Goal: Transaction & Acquisition: Download file/media

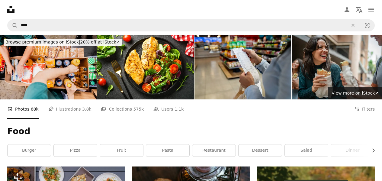
scroll to position [3149, 0]
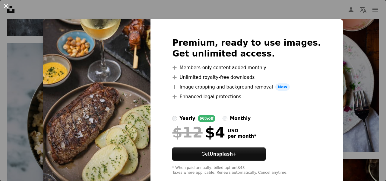
click at [5, 7] on button "An X shape" at bounding box center [5, 5] width 7 height 7
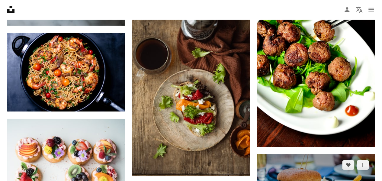
scroll to position [3307, 0]
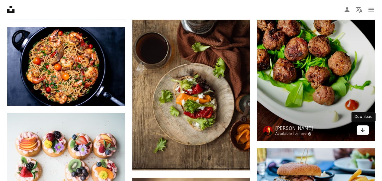
click at [367, 130] on link "Arrow pointing down" at bounding box center [363, 130] width 12 height 10
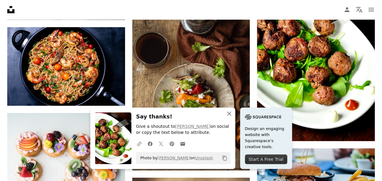
drag, startPoint x: 367, startPoint y: 130, endPoint x: 228, endPoint y: 114, distance: 139.2
click at [228, 114] on icon "An X shape" at bounding box center [229, 113] width 7 height 7
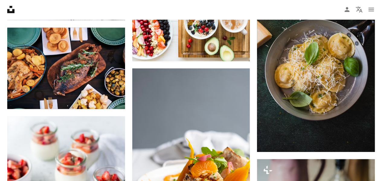
scroll to position [5166, 0]
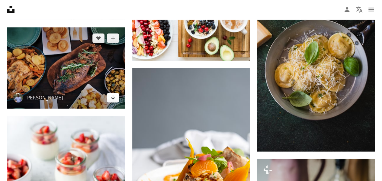
click at [114, 95] on icon "Download" at bounding box center [113, 97] width 4 height 4
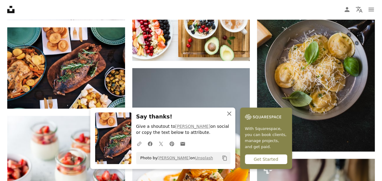
click at [229, 113] on icon "button" at bounding box center [229, 113] width 4 height 4
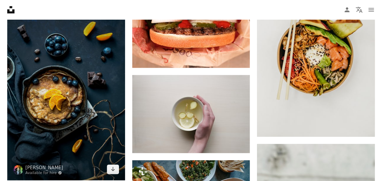
scroll to position [6236, 0]
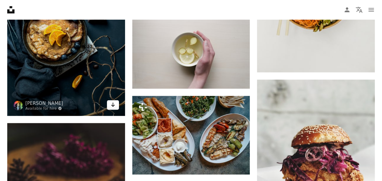
click at [117, 103] on link "Arrow pointing down" at bounding box center [113, 105] width 12 height 10
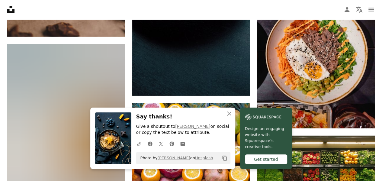
scroll to position [6500, 0]
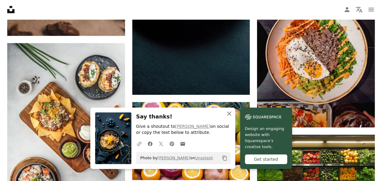
click at [229, 114] on icon "button" at bounding box center [229, 113] width 4 height 4
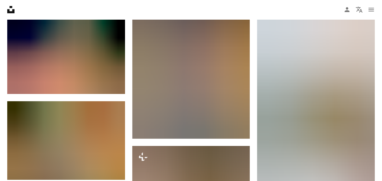
scroll to position [6712, 0]
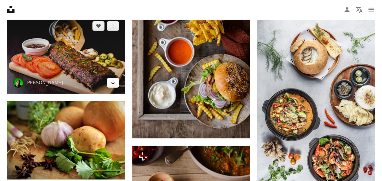
click at [112, 83] on link "Arrow pointing down" at bounding box center [113, 83] width 12 height 10
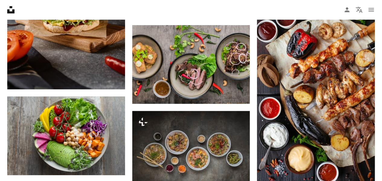
scroll to position [466, 0]
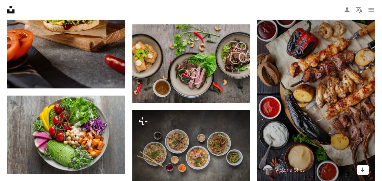
click at [364, 170] on icon "Arrow pointing down" at bounding box center [362, 169] width 5 height 7
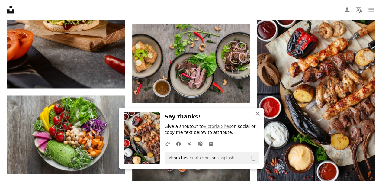
click at [259, 113] on icon "An X shape" at bounding box center [257, 113] width 7 height 7
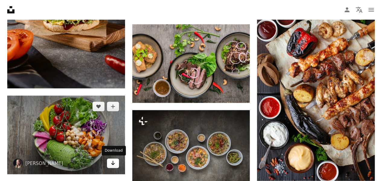
click at [114, 165] on icon "Arrow pointing down" at bounding box center [113, 162] width 5 height 7
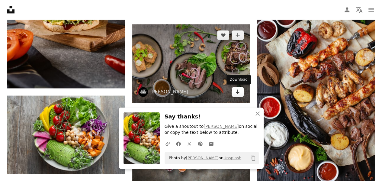
click at [236, 94] on icon "Arrow pointing down" at bounding box center [237, 91] width 5 height 7
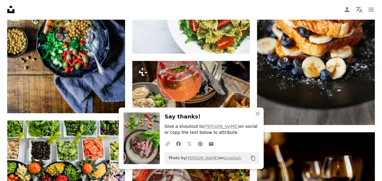
scroll to position [685, 0]
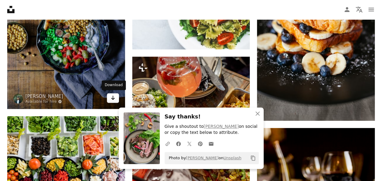
click at [112, 99] on icon "Download" at bounding box center [113, 98] width 4 height 4
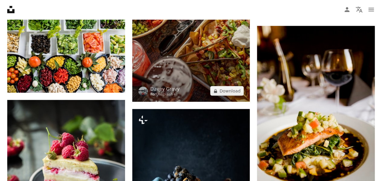
scroll to position [788, 0]
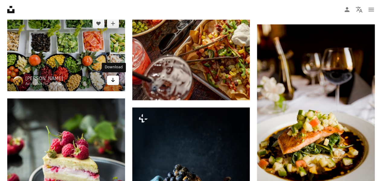
click at [111, 82] on icon "Arrow pointing down" at bounding box center [113, 79] width 5 height 7
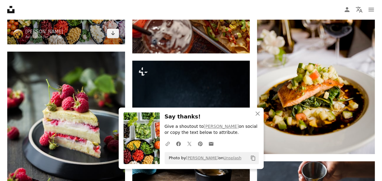
scroll to position [835, 0]
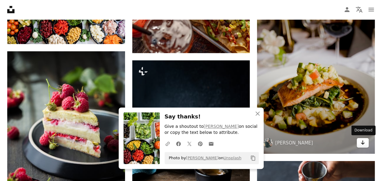
click at [361, 141] on icon "Arrow pointing down" at bounding box center [362, 142] width 5 height 7
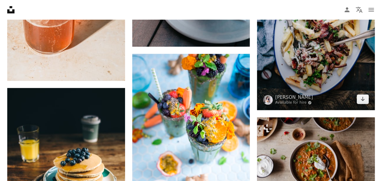
scroll to position [2702, 0]
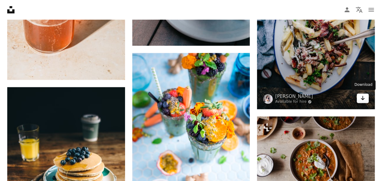
click at [367, 100] on link "Arrow pointing down" at bounding box center [363, 98] width 12 height 10
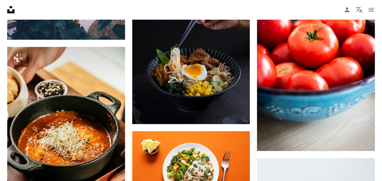
scroll to position [3807, 0]
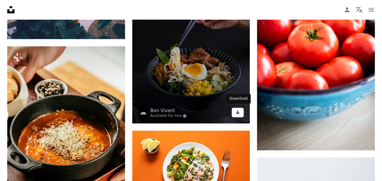
click at [232, 109] on link "Arrow pointing down" at bounding box center [238, 112] width 12 height 10
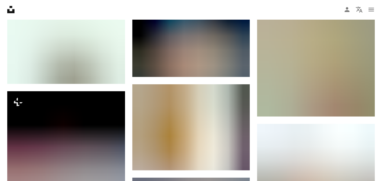
scroll to position [4210, 0]
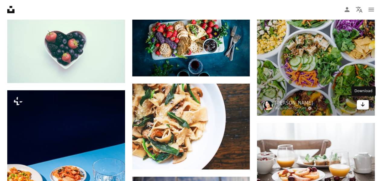
click at [367, 105] on link "Arrow pointing down" at bounding box center [363, 105] width 12 height 10
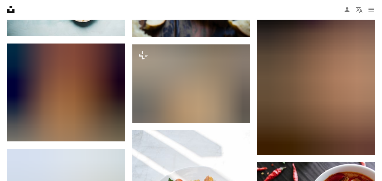
scroll to position [4528, 0]
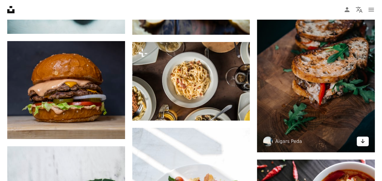
click at [361, 140] on icon "Arrow pointing down" at bounding box center [362, 140] width 5 height 7
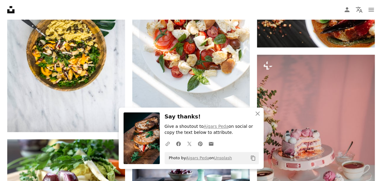
scroll to position [4725, 0]
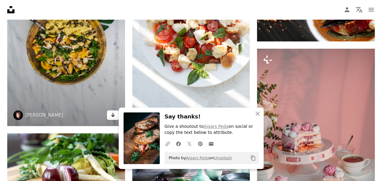
click at [114, 115] on icon "Arrow pointing down" at bounding box center [113, 114] width 5 height 7
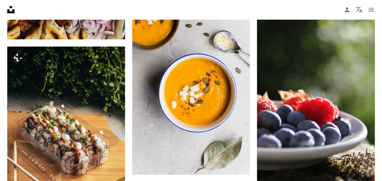
scroll to position [8283, 0]
